Goal: Transaction & Acquisition: Purchase product/service

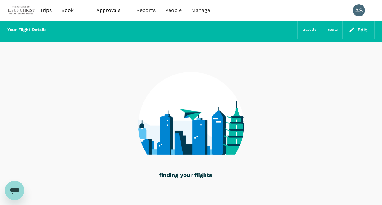
click at [68, 10] on span "Book" at bounding box center [67, 10] width 12 height 7
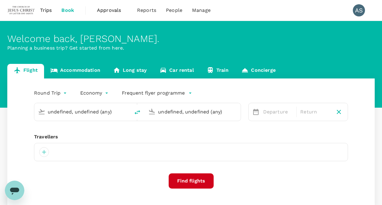
type input "Kuala Lumpur Intl ([GEOGRAPHIC_DATA])"
type input "Dili, [GEOGRAPHIC_DATA] (any)"
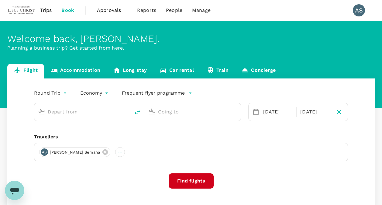
click at [76, 112] on input "text" at bounding box center [83, 111] width 70 height 9
type input "Kuala Lumpur Intl ([GEOGRAPHIC_DATA])"
type input "Dili, [GEOGRAPHIC_DATA] (any)"
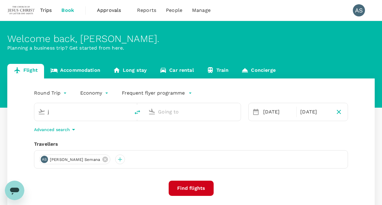
type input "Kuala Lumpur Intl ([GEOGRAPHIC_DATA])"
type input "Dili, [GEOGRAPHIC_DATA] (any)"
type input "Kuala Lumpur Intl (KUL)a"
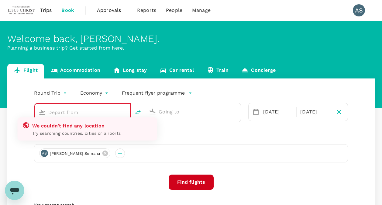
type input "Kuala Lumpur Intl ([GEOGRAPHIC_DATA])"
type input "Dili, [GEOGRAPHIC_DATA] (any)"
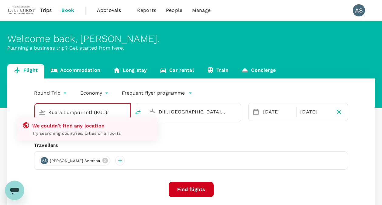
type input "Kuala Lumpur Intl (KUL)r"
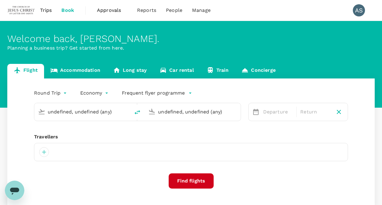
type input "Kuala Lumpur Intl ([GEOGRAPHIC_DATA])"
type input "Dili, [GEOGRAPHIC_DATA] (any)"
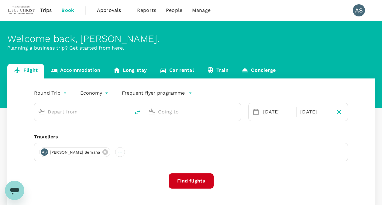
type input "Kuala Lumpur Intl ([GEOGRAPHIC_DATA])"
type input "Dili, [GEOGRAPHIC_DATA] (any)"
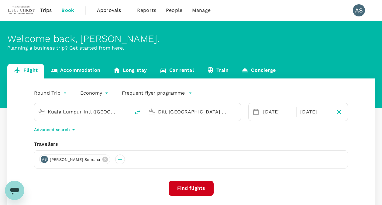
drag, startPoint x: 113, startPoint y: 110, endPoint x: 44, endPoint y: 111, distance: 69.1
click at [44, 111] on div "Kuala Lumpur Intl ([GEOGRAPHIC_DATA])" at bounding box center [81, 110] width 91 height 13
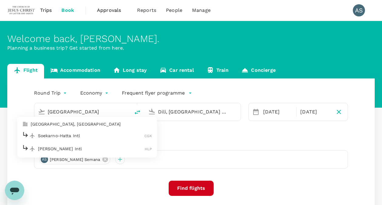
click at [53, 135] on p "Soekarno-Hatta Intl" at bounding box center [91, 136] width 107 height 6
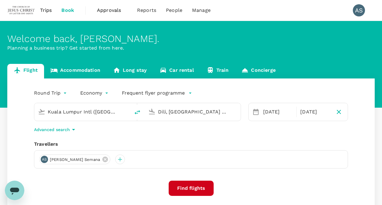
type input "Soekarno-Hatta Intl (CGK)"
click at [171, 110] on input "Dili, [GEOGRAPHIC_DATA] (any)" at bounding box center [193, 111] width 70 height 9
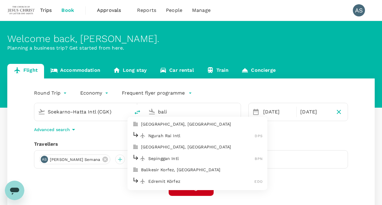
click at [164, 134] on p "Ngurah Rai Intl" at bounding box center [201, 136] width 107 height 6
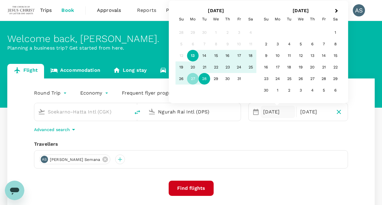
type input "Ngurah Rai Intl (DPS)"
click at [53, 92] on body "Trips Book Approvals 0 Reports People Manage AS Welcome back , [PERSON_NAME] Pl…" at bounding box center [191, 144] width 382 height 289
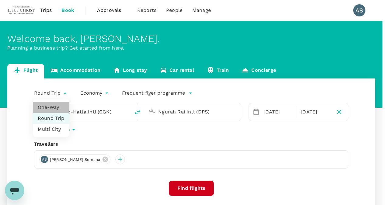
click at [56, 107] on li "One-Way" at bounding box center [51, 107] width 37 height 11
type input "oneway"
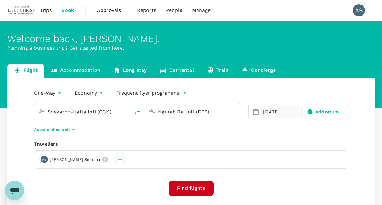
click at [272, 113] on div "[DATE]" at bounding box center [281, 112] width 40 height 12
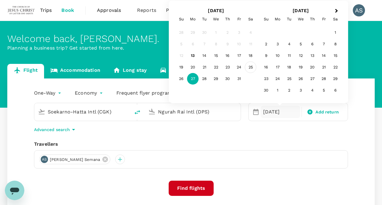
click at [252, 66] on div "25" at bounding box center [251, 67] width 12 height 12
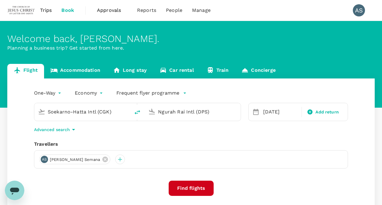
click at [287, 138] on div "One-Way oneway Economy economy Frequent flyer programme Soekarno-Hatta Intl (CG…" at bounding box center [191, 164] width 368 height 172
click at [199, 189] on button "Find flights" at bounding box center [191, 188] width 45 height 15
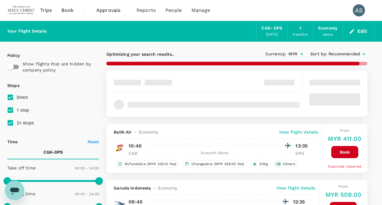
type input "1385"
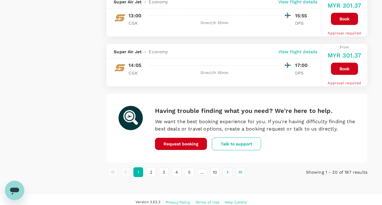
scroll to position [1060, 0]
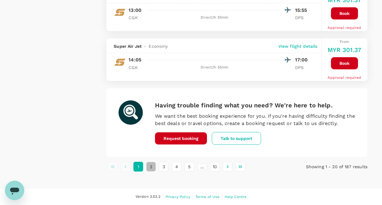
click at [152, 167] on button "2" at bounding box center [151, 167] width 10 height 10
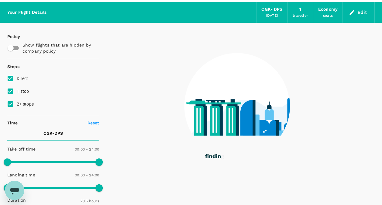
scroll to position [0, 0]
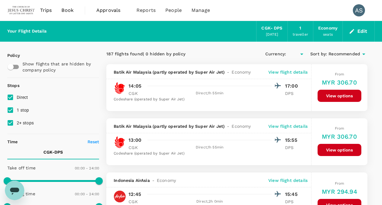
type input "MYR"
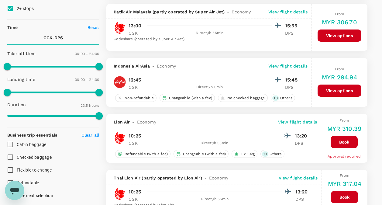
scroll to position [122, 0]
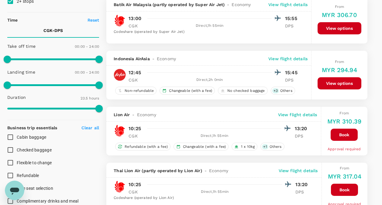
click at [328, 81] on button "View options" at bounding box center [340, 83] width 44 height 12
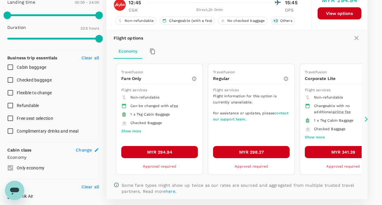
scroll to position [203, 0]
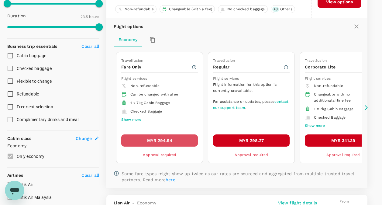
click at [164, 139] on button "MYR 294.94" at bounding box center [159, 140] width 77 height 12
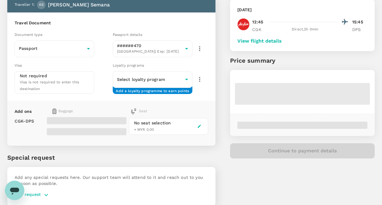
scroll to position [61, 0]
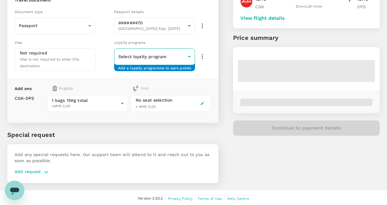
click at [185, 56] on body "Back to flight results Flight review Traveller(s) Traveller 1 : AS [PERSON_NAME…" at bounding box center [193, 72] width 387 height 267
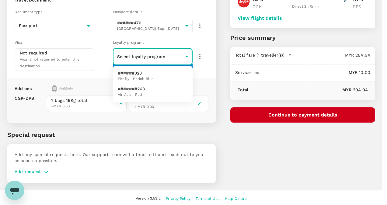
click at [137, 92] on p "#######263" at bounding box center [131, 89] width 27 height 6
type input "2431a520-3522-414e-aa30-26ecaeb21519"
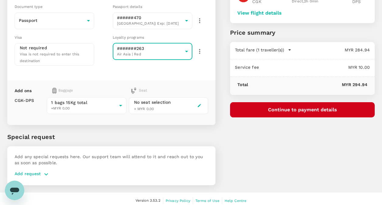
scroll to position [68, 0]
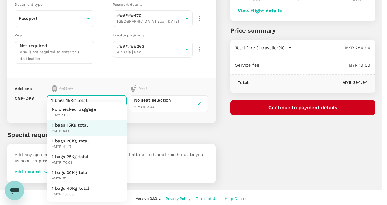
click at [118, 103] on body "Back to flight results Flight review Traveller(s) Traveller 1 : AS [PERSON_NAME…" at bounding box center [193, 69] width 387 height 275
click at [118, 103] on ul "No checked baggage + MYR 0.00 1 bags 15Kg total +MYR 0.00 1 bags 20Kg total +MY…" at bounding box center [87, 152] width 80 height 100
click at [145, 131] on div at bounding box center [193, 102] width 387 height 205
